Goal: Task Accomplishment & Management: Use online tool/utility

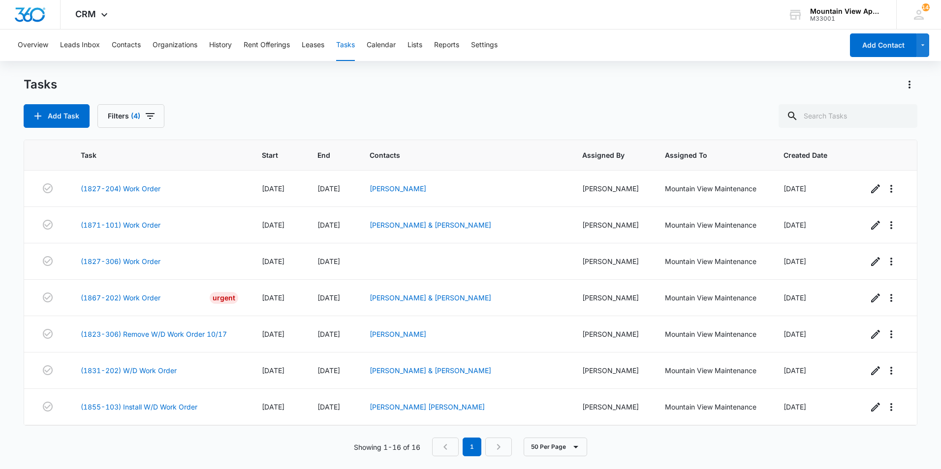
scroll to position [327, 0]
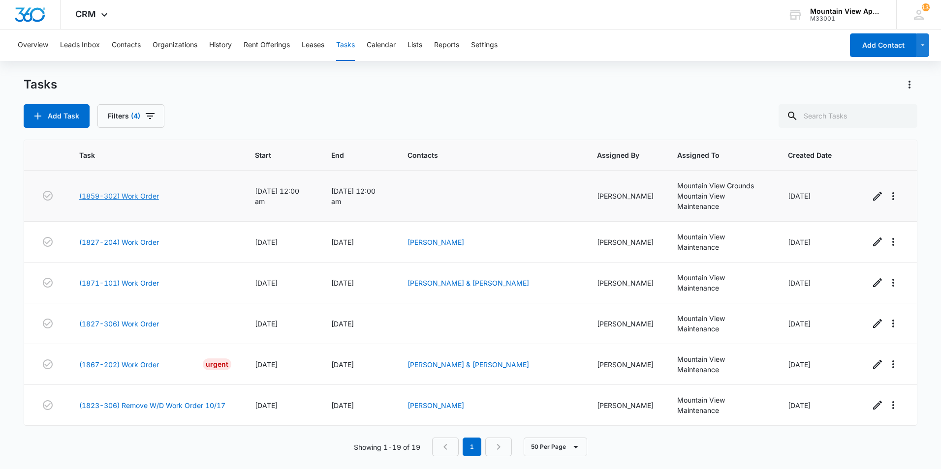
click at [139, 195] on link "(1859-302) Work Order" at bounding box center [119, 196] width 80 height 10
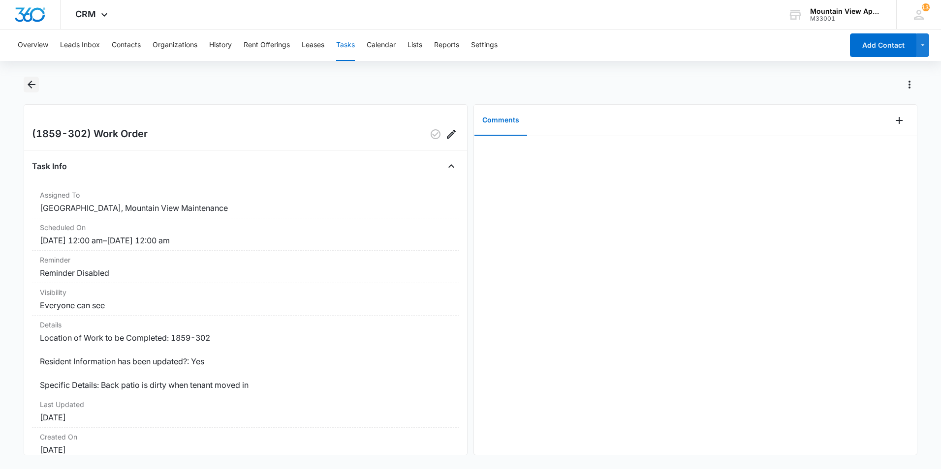
click at [29, 85] on icon "Back" at bounding box center [32, 85] width 8 height 8
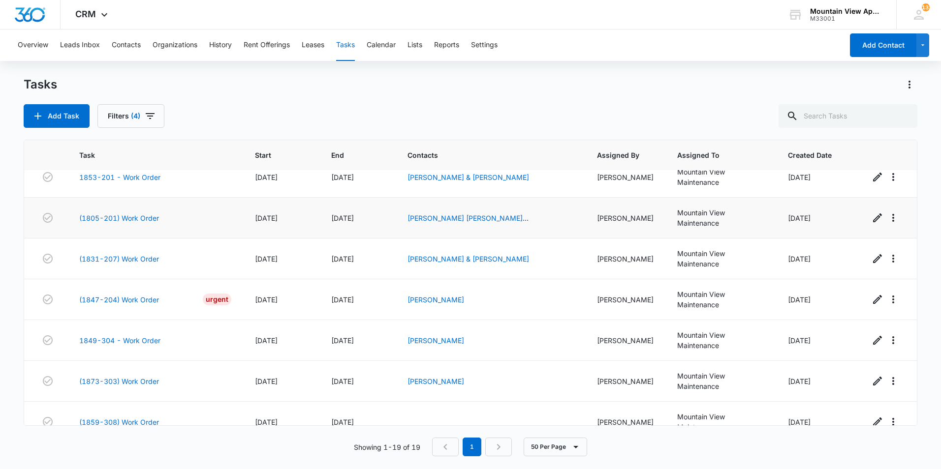
scroll to position [492, 0]
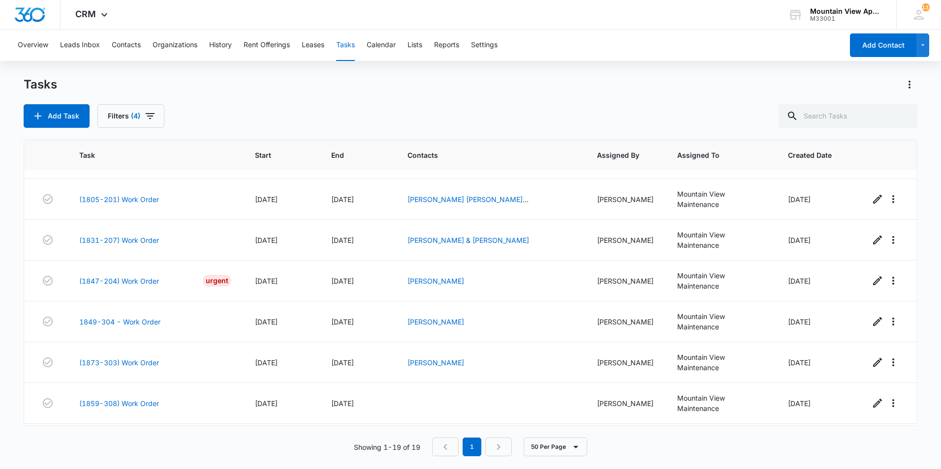
click at [13, 243] on main "Tasks Add Task Filters (4) Task Start End Contacts Assigned By Assigned To Crea…" at bounding box center [470, 273] width 941 height 392
click at [103, 281] on link "(1847-204) Work Order" at bounding box center [119, 281] width 80 height 10
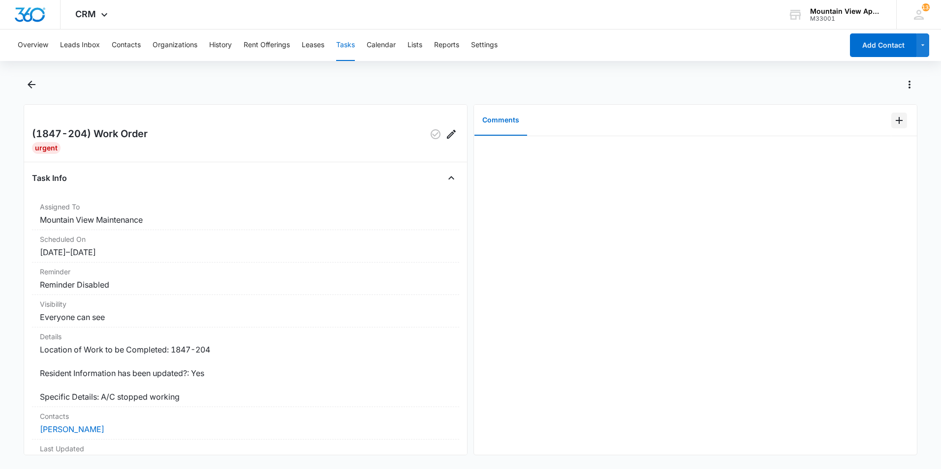
click at [893, 123] on icon "Add Comment" at bounding box center [899, 121] width 12 height 12
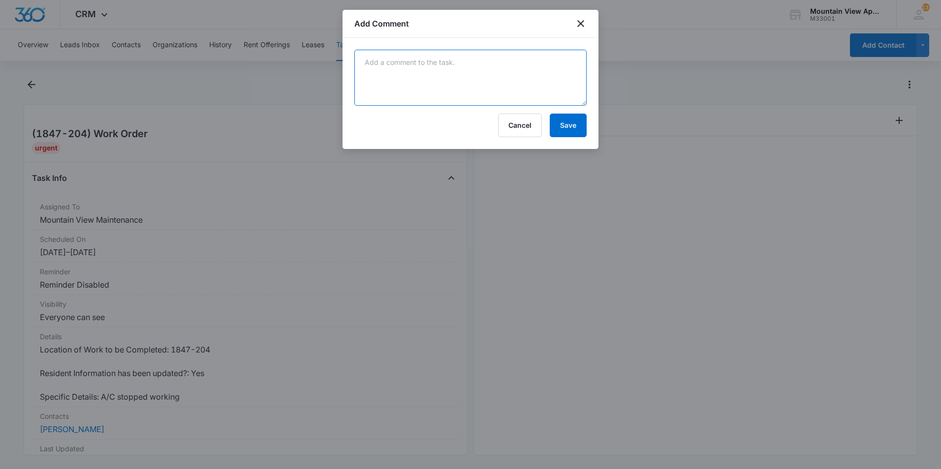
click at [439, 93] on textarea at bounding box center [470, 78] width 232 height 56
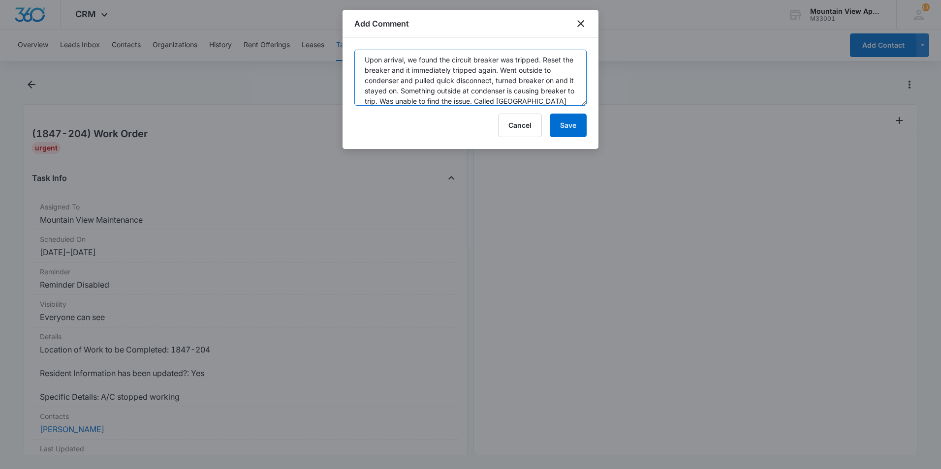
scroll to position [13, 0]
type textarea "Upon arrival, we found the circuit breaker was tripped. Reset the breaker and i…"
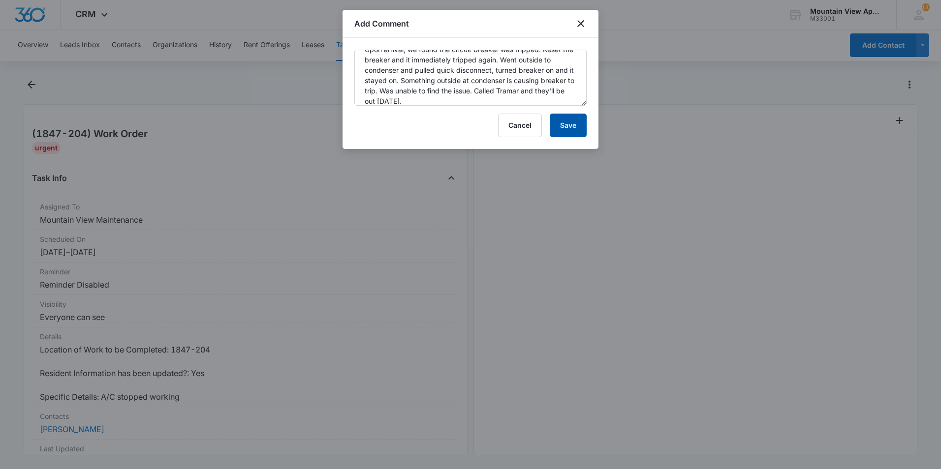
click at [572, 128] on button "Save" at bounding box center [568, 126] width 37 height 24
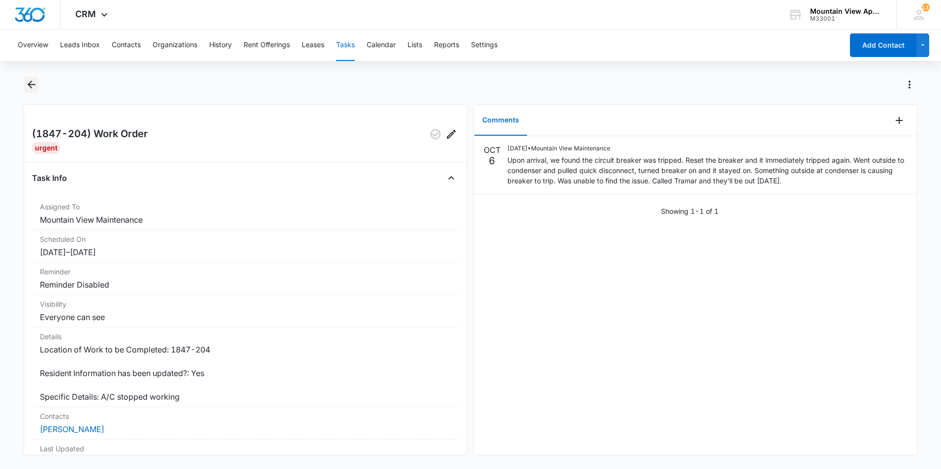
click at [33, 85] on icon "Back" at bounding box center [32, 85] width 8 height 8
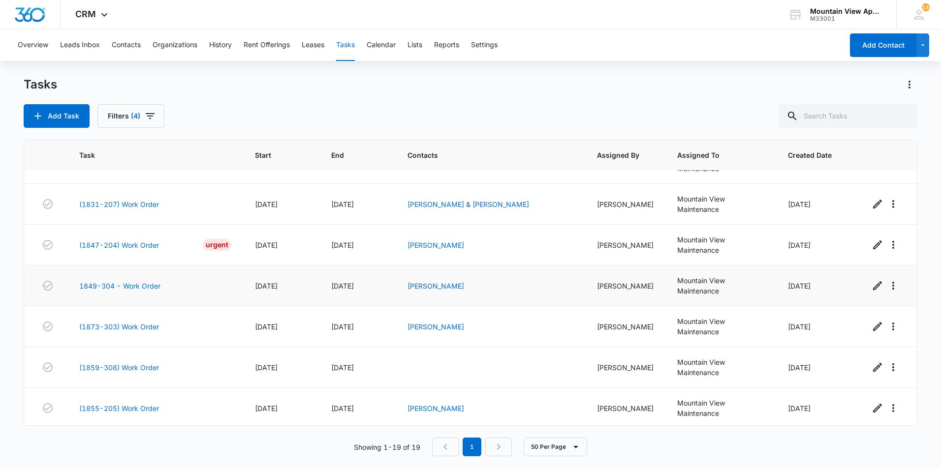
scroll to position [531, 0]
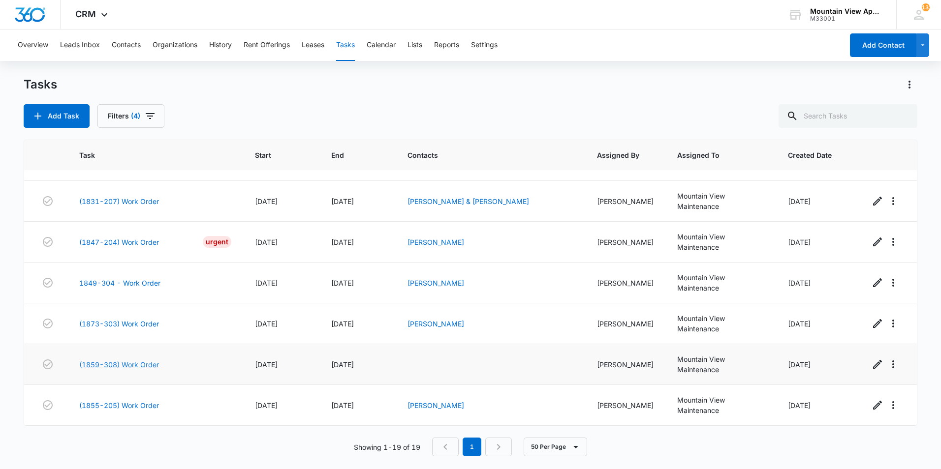
click at [131, 367] on link "(1859-308) Work Order" at bounding box center [119, 365] width 80 height 10
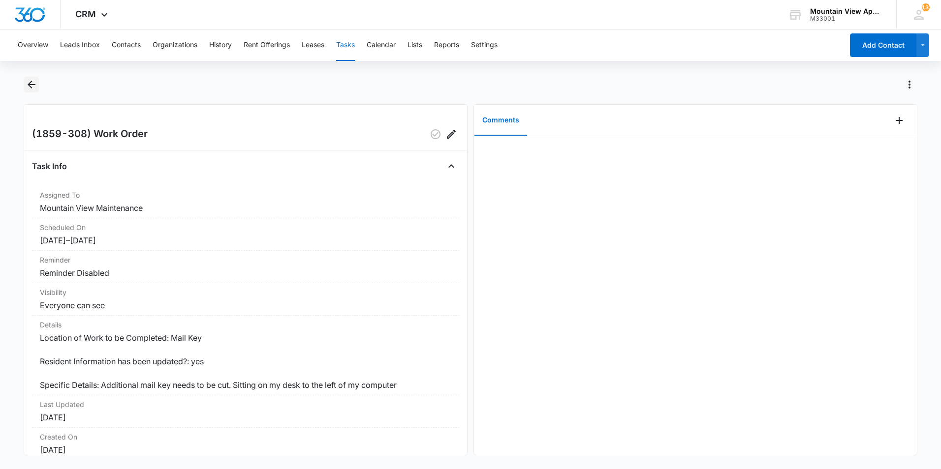
click at [32, 87] on icon "Back" at bounding box center [32, 85] width 12 height 12
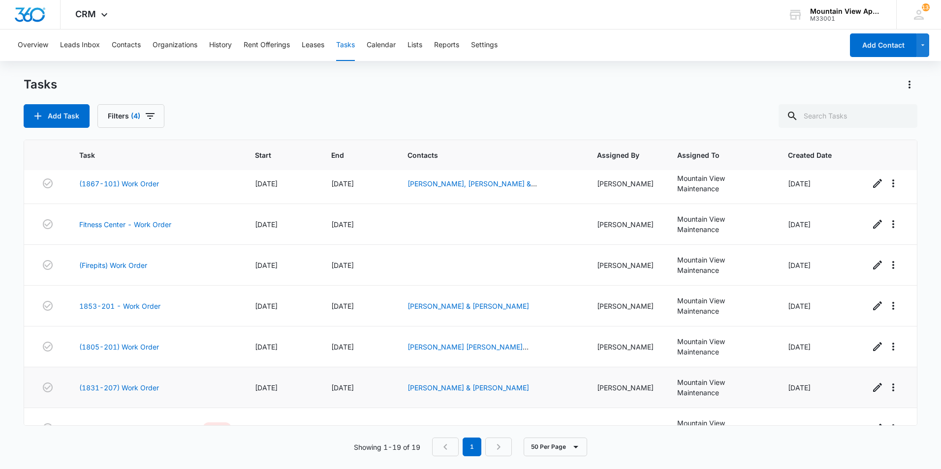
scroll to position [531, 0]
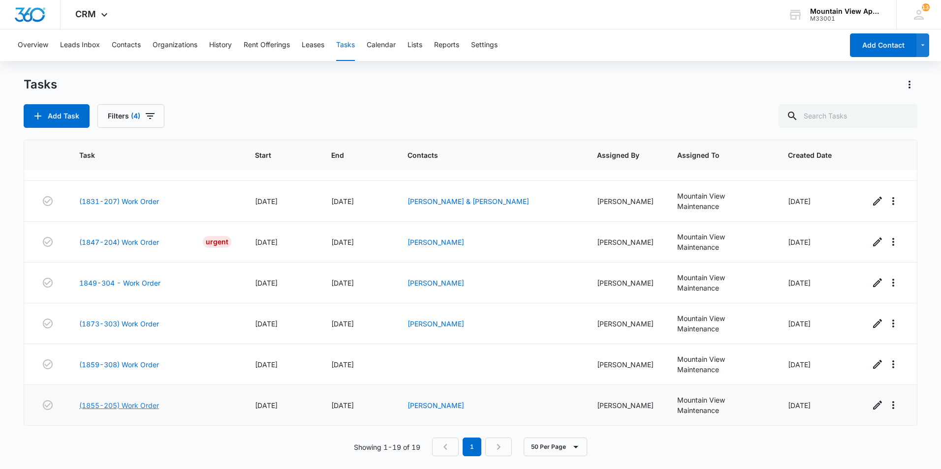
click at [148, 405] on link "(1855-205) Work Order" at bounding box center [119, 406] width 80 height 10
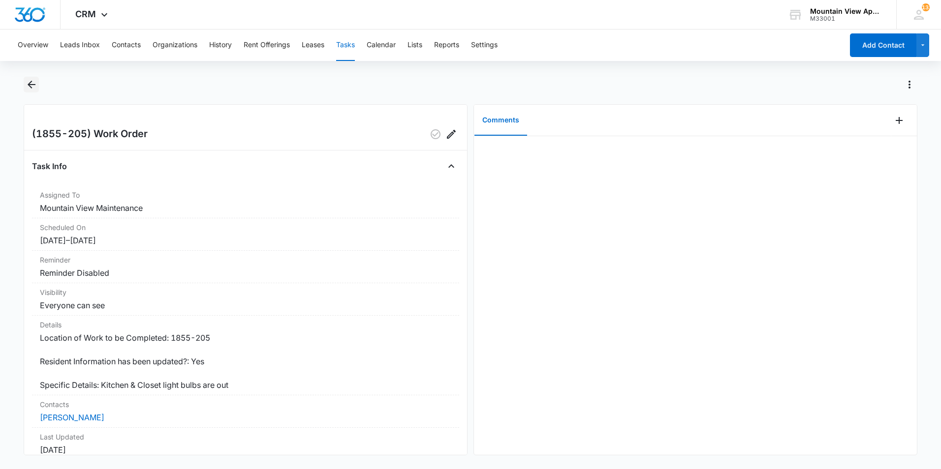
click at [33, 84] on icon "Back" at bounding box center [32, 85] width 8 height 8
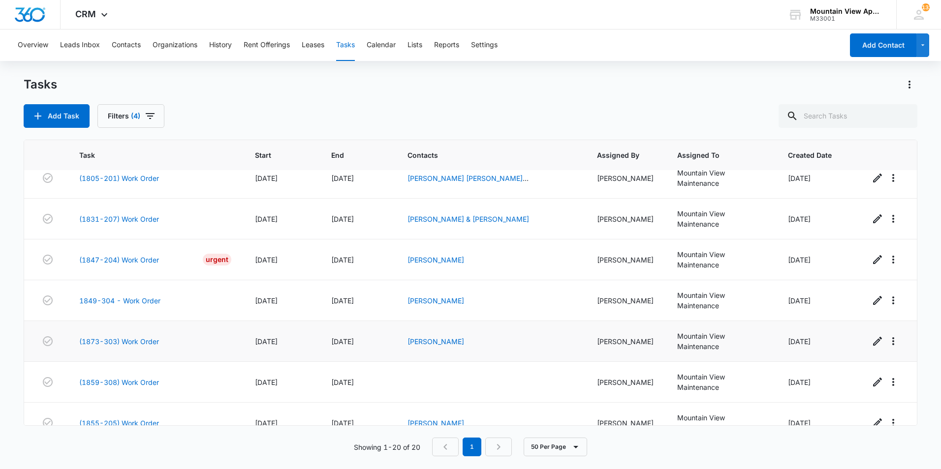
scroll to position [572, 0]
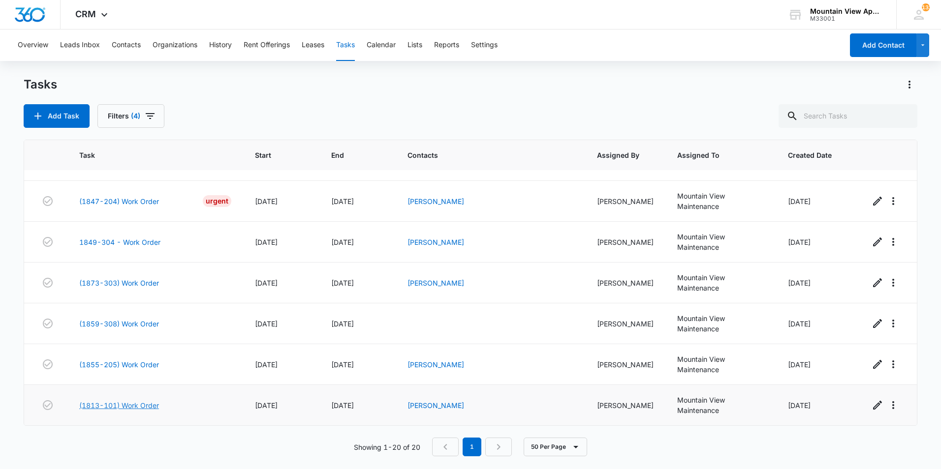
click at [137, 406] on link "(1813-101) Work Order" at bounding box center [119, 406] width 80 height 10
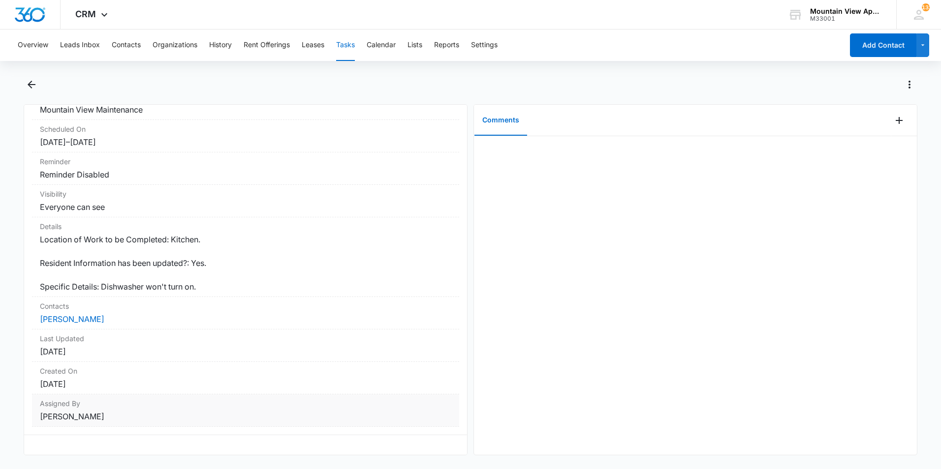
scroll to position [106, 0]
click at [37, 85] on icon "Back" at bounding box center [32, 85] width 12 height 12
